Goal: Task Accomplishment & Management: Use online tool/utility

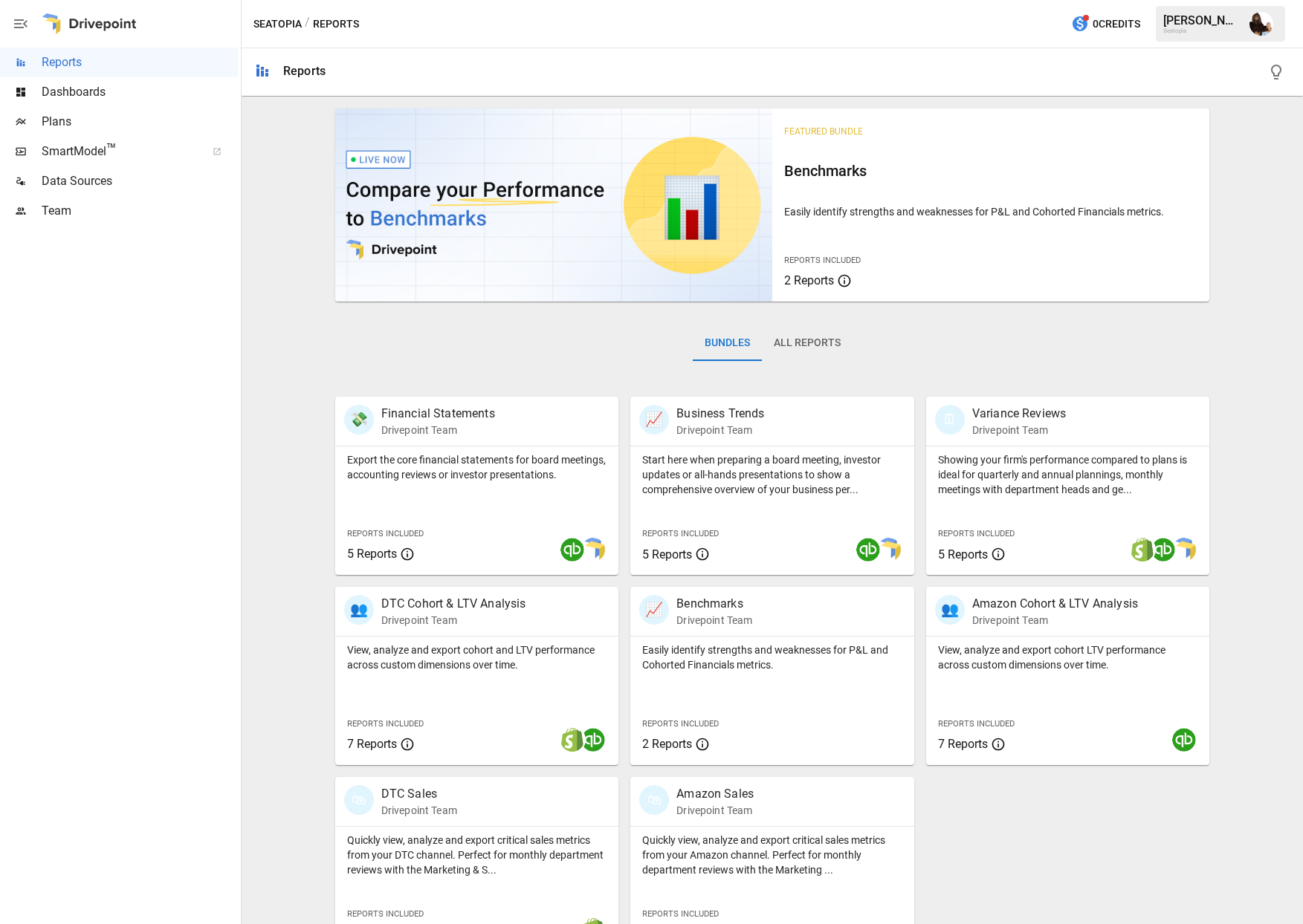
click at [59, 121] on span "Plans" at bounding box center [139, 121] width 196 height 17
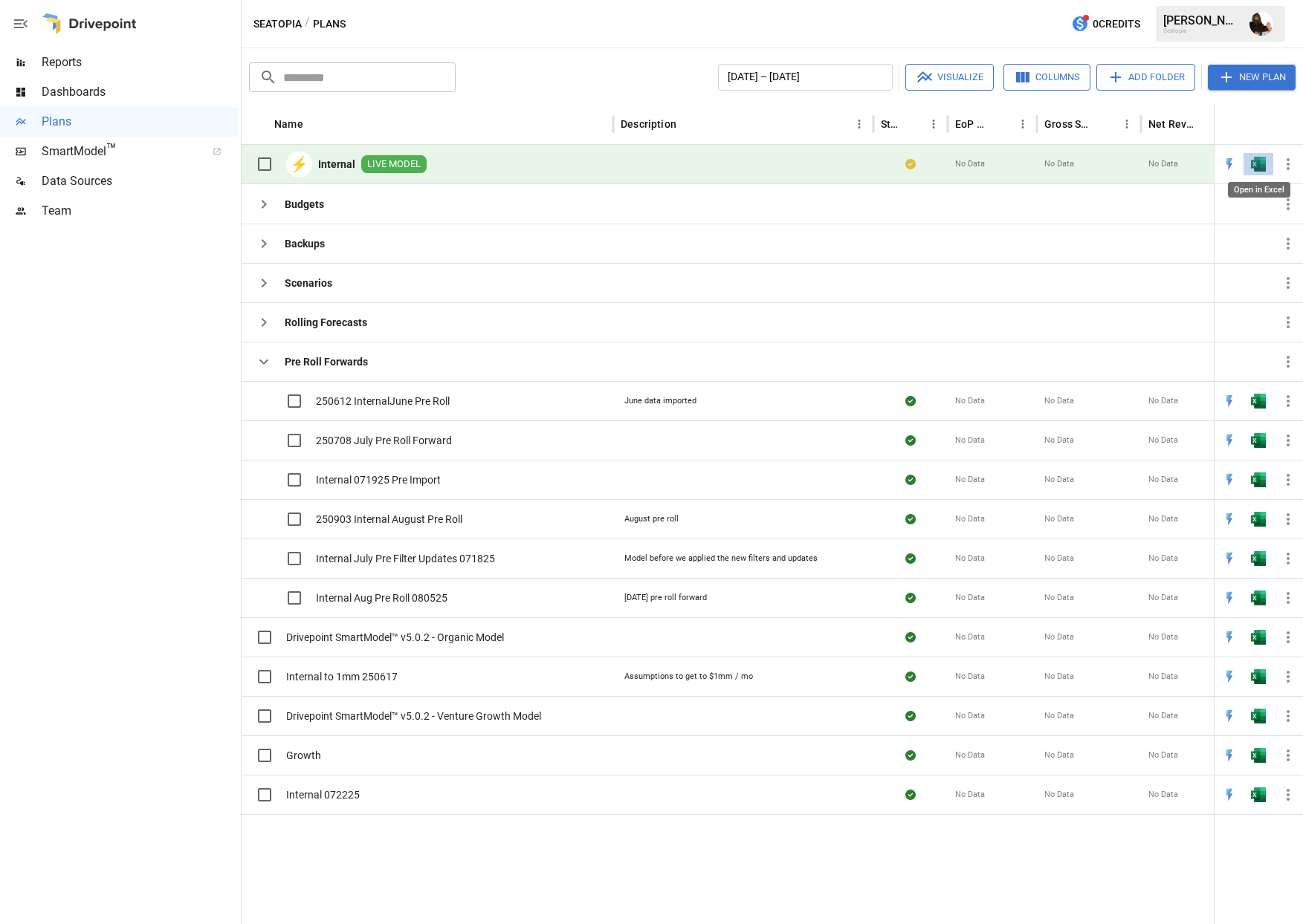
click at [1257, 170] on img "Open in Excel" at bounding box center [1258, 164] width 15 height 15
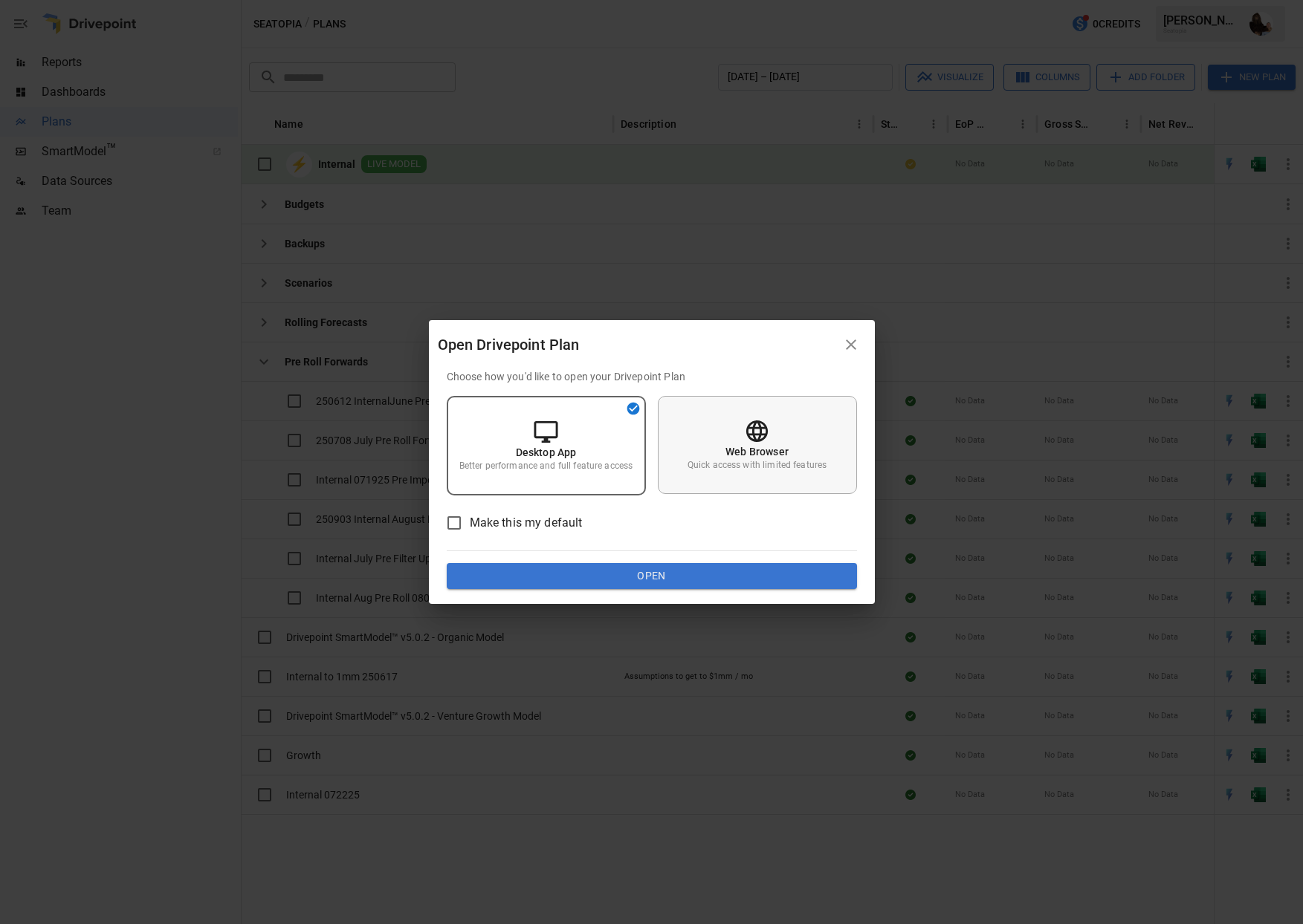
click at [771, 426] on div "Web Browser Quick access with limited features" at bounding box center [756, 445] width 199 height 98
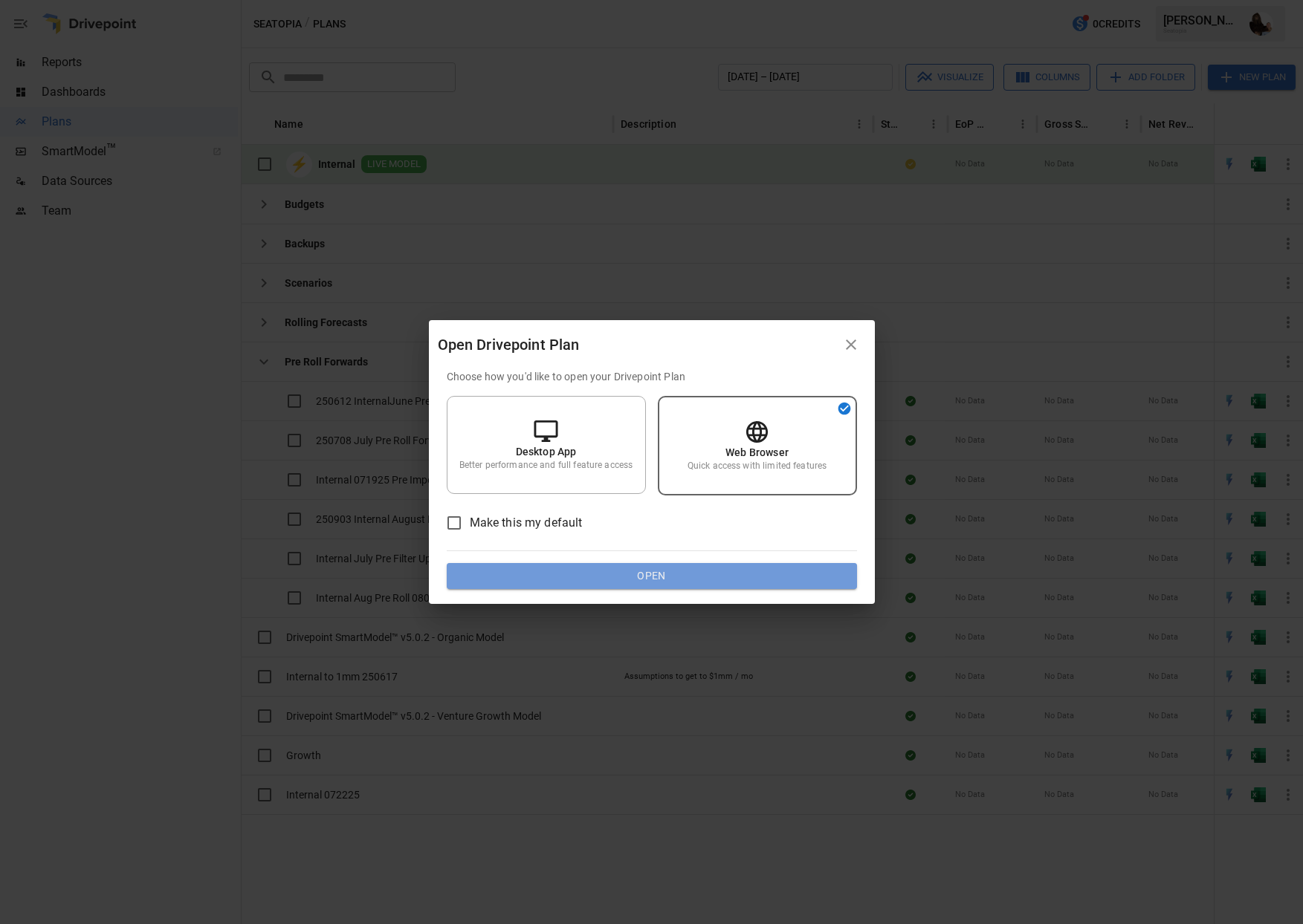
click at [658, 578] on button "Open" at bounding box center [651, 576] width 410 height 27
